Goal: Communication & Community: Answer question/provide support

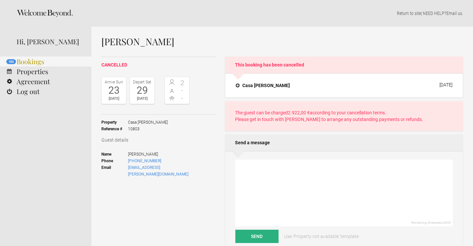
click at [33, 59] on link "103 Bookings" at bounding box center [45, 62] width 91 height 10
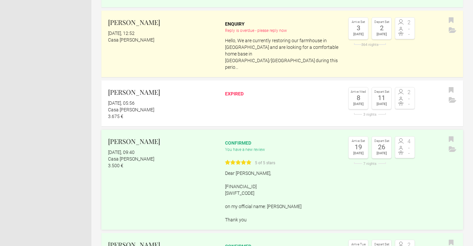
scroll to position [226, 0]
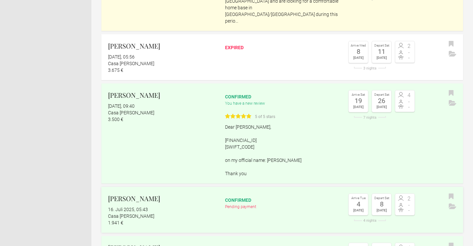
click at [254, 204] on div "Pending payment" at bounding box center [282, 207] width 115 height 7
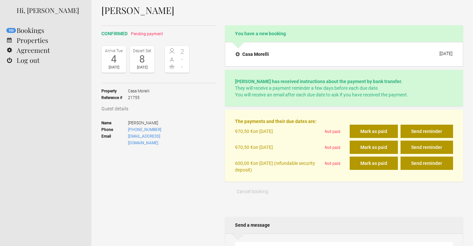
scroll to position [35, 0]
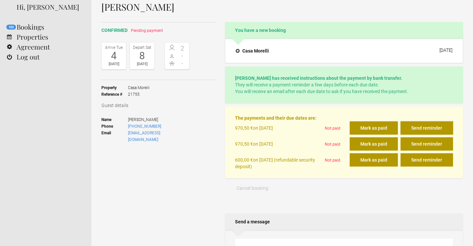
click at [427, 127] on button "Send reminder" at bounding box center [427, 127] width 53 height 13
click at [426, 143] on button "Send reminder" at bounding box center [427, 143] width 53 height 13
click at [429, 127] on button "Send reminder" at bounding box center [427, 127] width 53 height 13
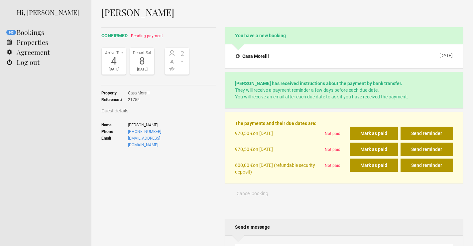
scroll to position [127, 0]
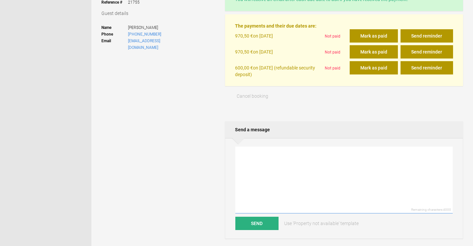
click at [273, 158] on textarea at bounding box center [345, 180] width 218 height 67
paste textarea "Liebe, sicherlich ist es nur Ihrer Aufmerksamkeit entgangen, die Anzahlung/Rest…"
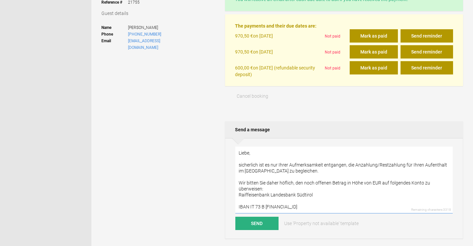
scroll to position [0, 0]
click at [249, 152] on textarea "Liebe, sicherlich ist es nur Ihrer Aufmerksamkeit entgangen, die Anzahlung/Rest…" at bounding box center [345, 180] width 218 height 67
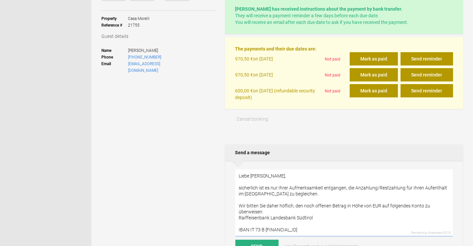
click at [388, 187] on textarea "Liebe [PERSON_NAME], sicherlich ist es nur Ihrer Aufmerksamkeit entgangen, die …" at bounding box center [345, 203] width 218 height 67
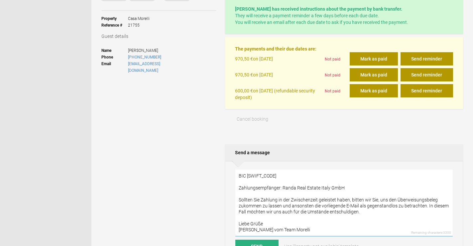
scroll to position [66, 0]
click at [367, 211] on textarea "Liebe [PERSON_NAME], sicherlich ist es nur Ihrer Aufmerksamkeit entgangen, die …" at bounding box center [345, 203] width 218 height 67
click at [293, 224] on textarea "Liebe [PERSON_NAME], sicherlich ist es nur Ihrer Aufmerksamkeit entgangen, die …" at bounding box center [345, 203] width 218 height 67
click at [314, 224] on textarea "Liebe [PERSON_NAME], sicherlich ist es nur Ihrer Aufmerksamkeit entgangen, die …" at bounding box center [345, 203] width 218 height 67
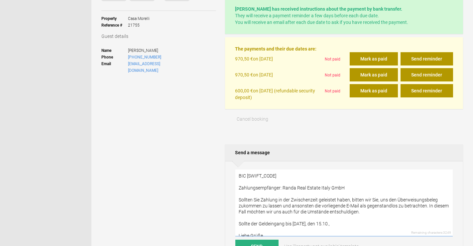
click at [343, 227] on textarea "Liebe [PERSON_NAME], sicherlich ist es nur Ihrer Aufmerksamkeit entgangen, die …" at bounding box center [345, 203] width 218 height 67
click at [338, 224] on textarea "Liebe [PERSON_NAME], sicherlich ist es nur Ihrer Aufmerksamkeit entgangen, die …" at bounding box center [345, 203] width 218 height 67
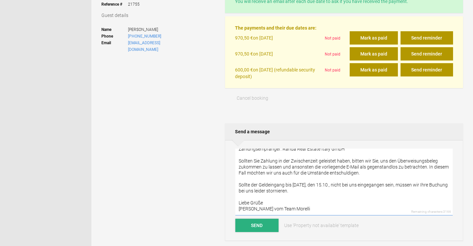
scroll to position [126, 0]
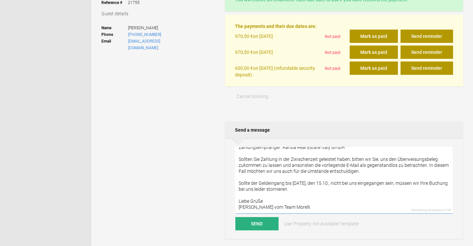
click at [272, 184] on textarea "Liebe [PERSON_NAME], sicherlich ist es nur Ihrer Aufmerksamkeit entgangen, die …" at bounding box center [345, 180] width 218 height 67
click at [250, 183] on textarea "Liebe [PERSON_NAME], sicherlich ist es nur Ihrer Aufmerksamkeit entgangen, die …" at bounding box center [345, 180] width 218 height 67
type textarea "Liebe [PERSON_NAME], sicherlich ist es nur Ihrer Aufmerksamkeit entgangen, die …"
click at [264, 221] on button "Send" at bounding box center [257, 223] width 43 height 13
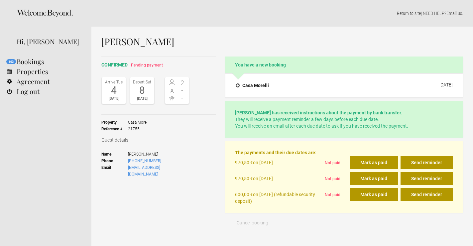
scroll to position [0, 0]
